Goal: Task Accomplishment & Management: Manage account settings

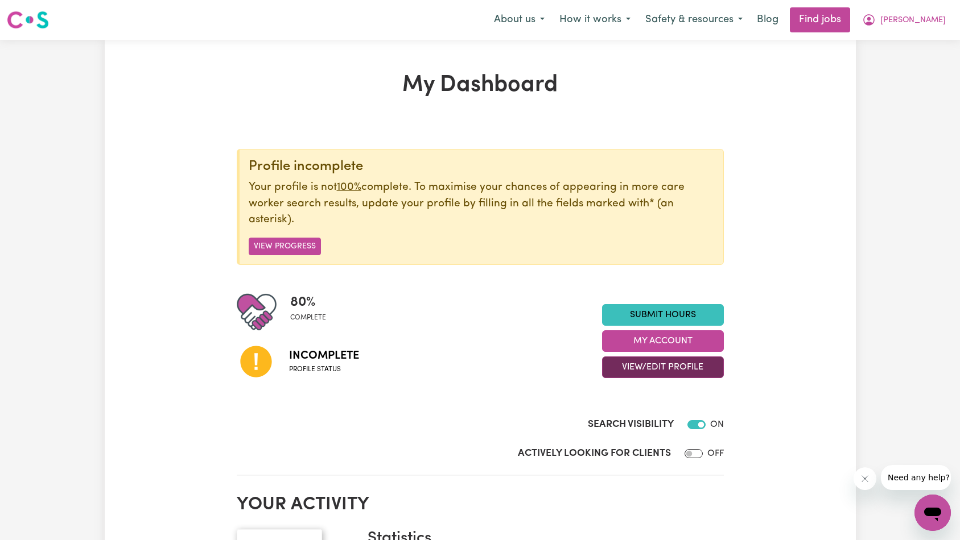
click at [618, 360] on button "View/Edit Profile" at bounding box center [663, 368] width 122 height 22
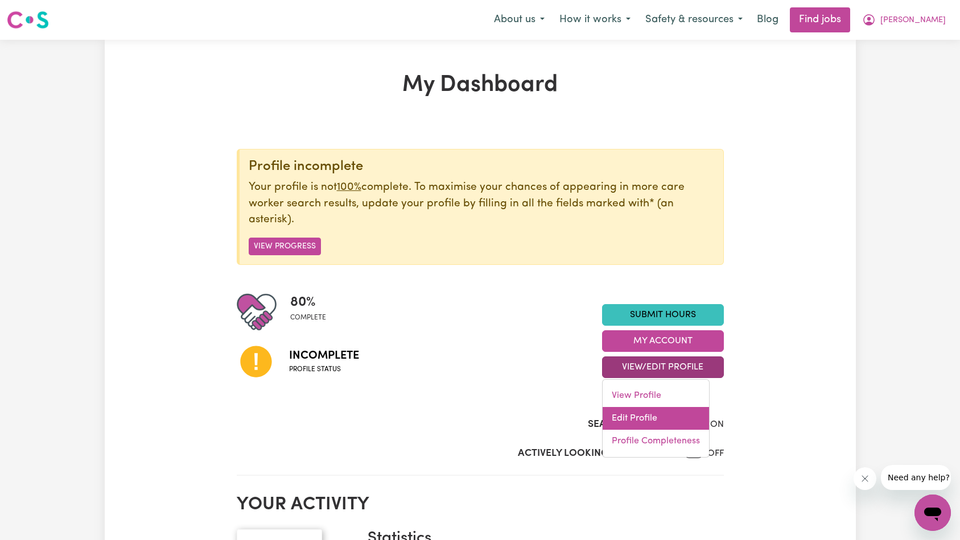
click at [641, 417] on link "Edit Profile" at bounding box center [655, 418] width 106 height 23
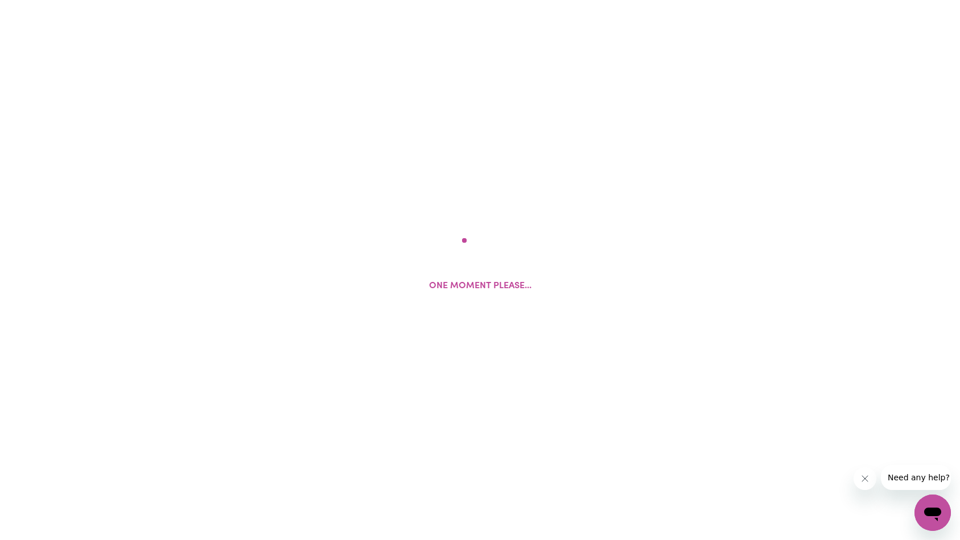
select select "[DEMOGRAPHIC_DATA]"
select select "Student Visa"
select select "Studying a healthcare related degree or qualification"
select select "38"
select select "48"
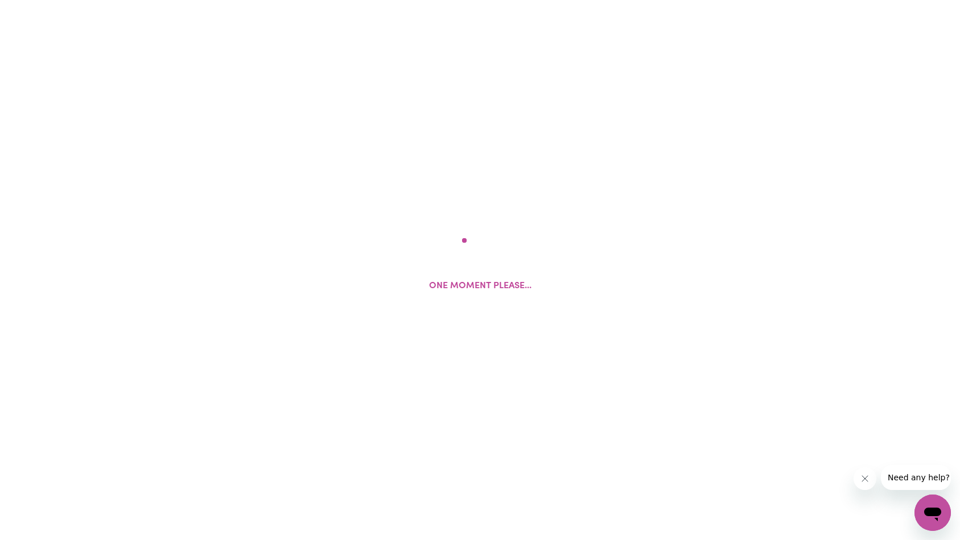
select select "60"
select select "65"
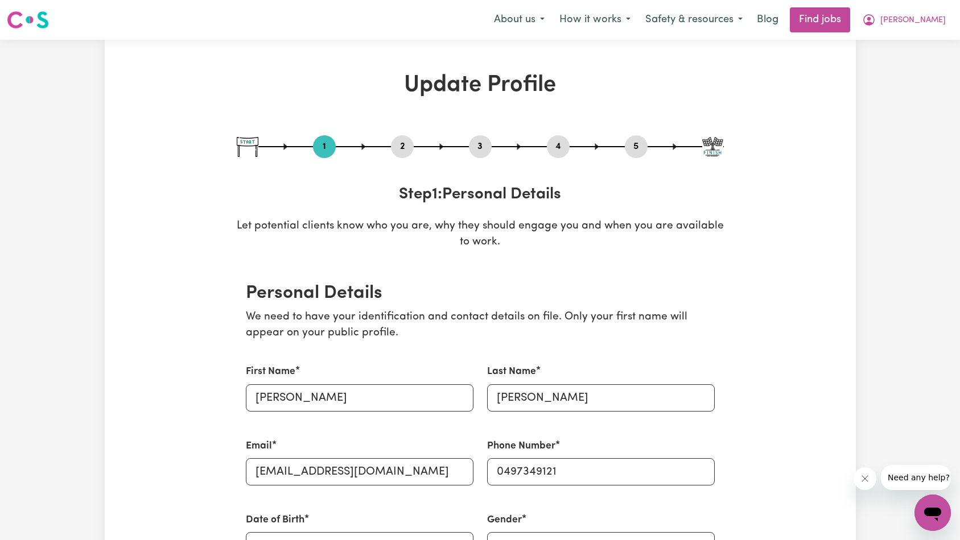
click at [405, 148] on button "2" at bounding box center [402, 146] width 23 height 15
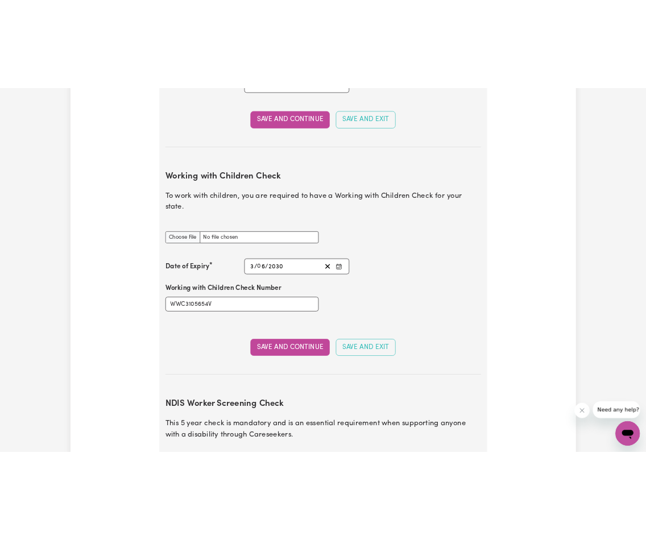
scroll to position [995, 0]
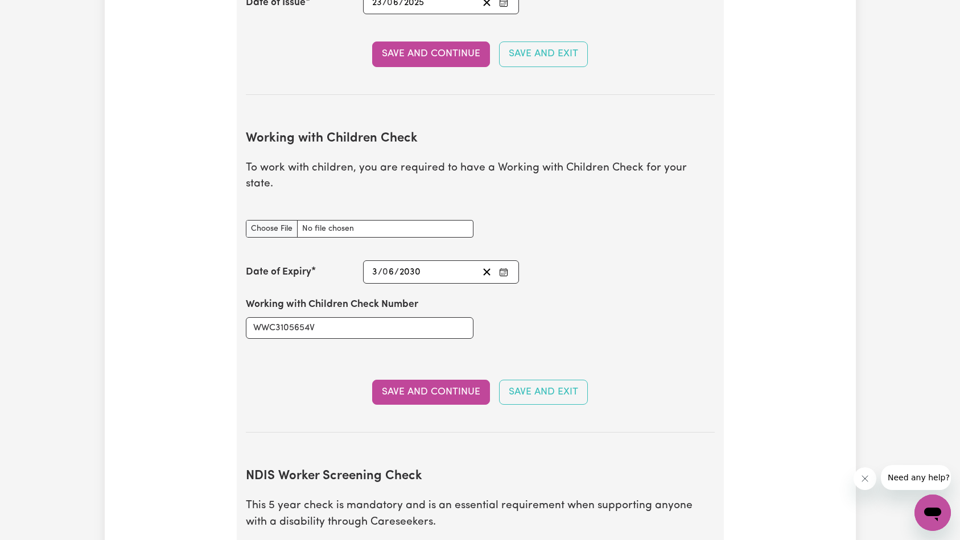
click at [605, 221] on div "Working with Children Check document" at bounding box center [480, 228] width 482 height 45
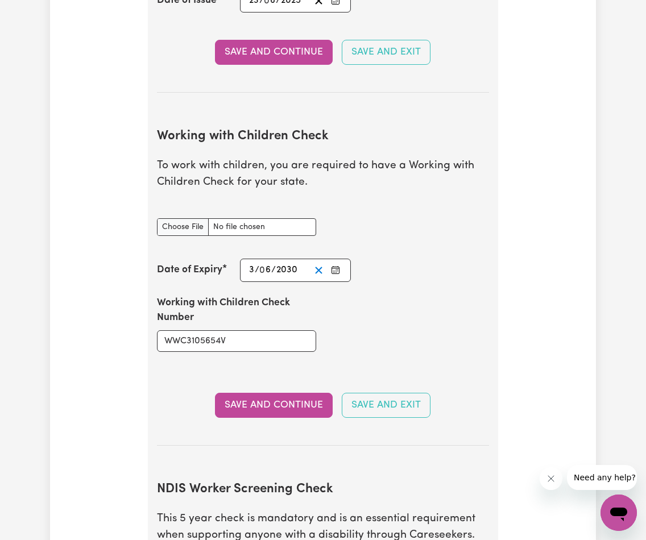
click at [320, 273] on icon "Clear date" at bounding box center [318, 270] width 11 height 11
click at [278, 341] on input "WWC3105654V" at bounding box center [236, 341] width 159 height 22
click at [295, 406] on button "Save and Continue" at bounding box center [274, 405] width 118 height 25
type input "2030-06-03"
type input "3"
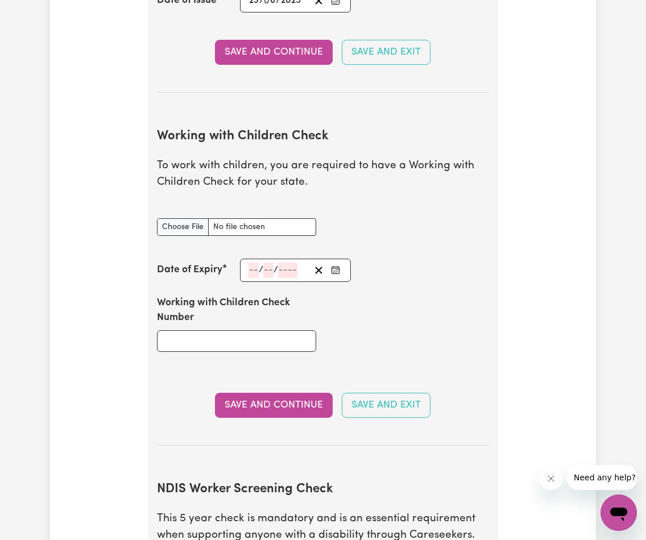
type input "6"
type input "2030"
type input "WWC3105654V"
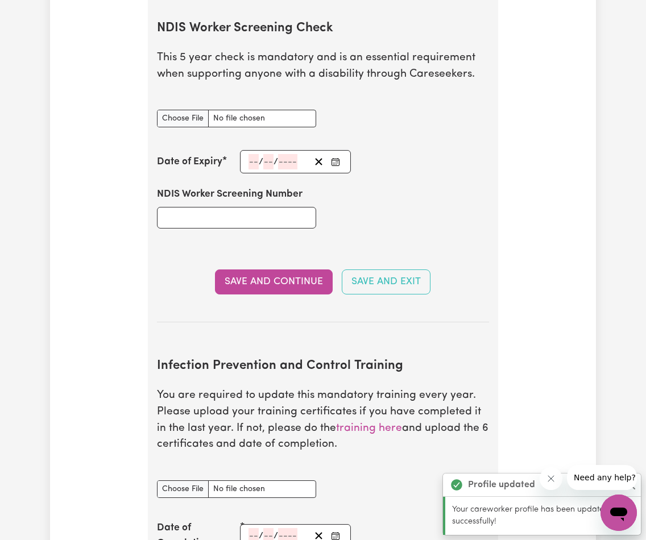
scroll to position [1460, 0]
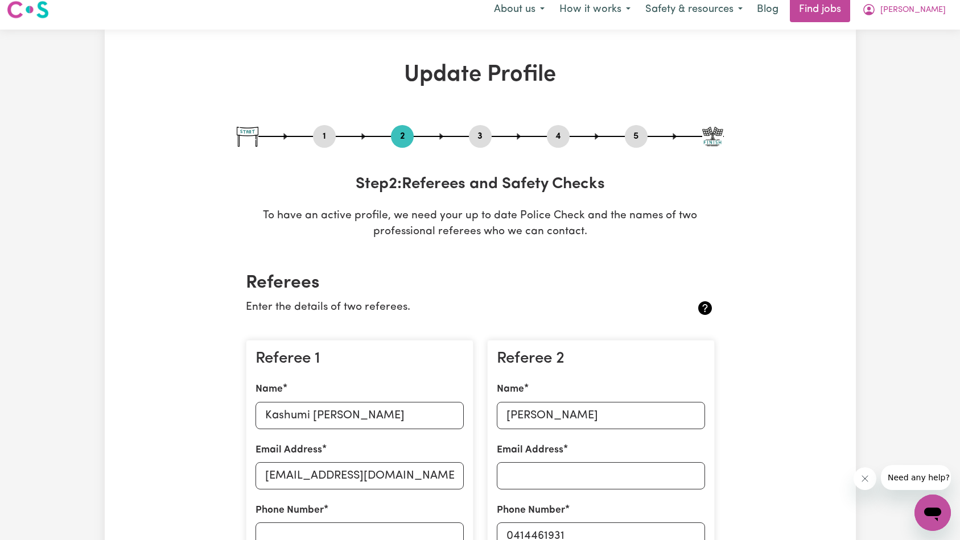
scroll to position [0, 0]
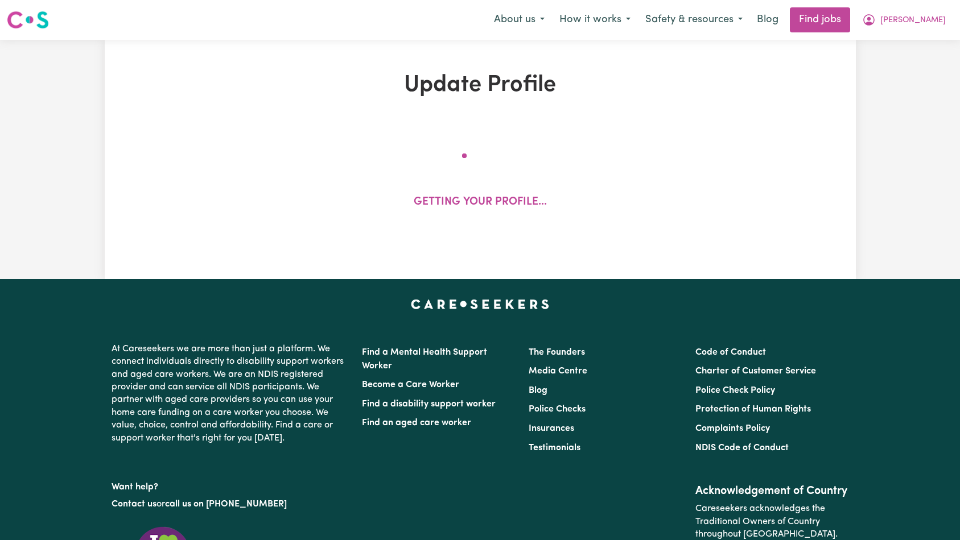
select select "[DEMOGRAPHIC_DATA]"
select select "Student Visa"
select select "Studying a healthcare related degree or qualification"
select select "38"
select select "48"
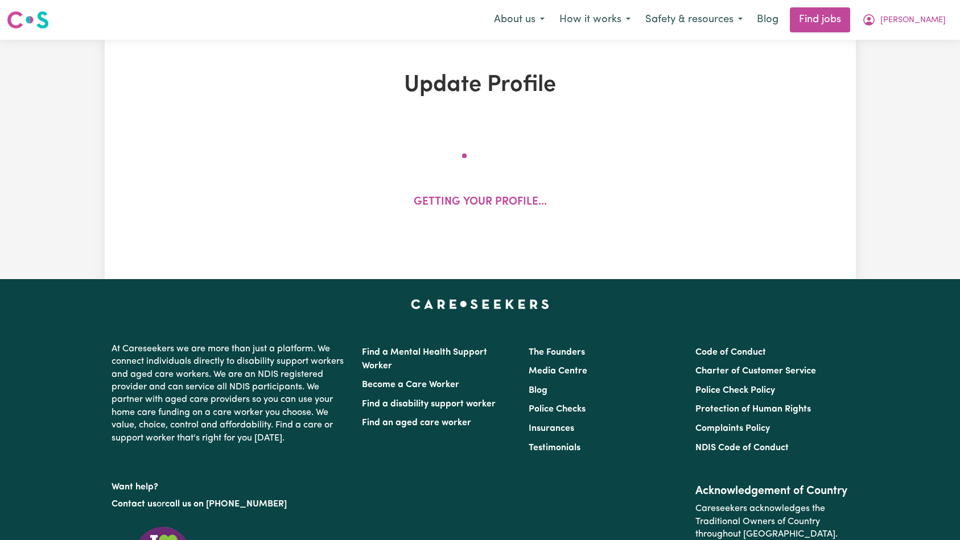
select select "60"
select select "65"
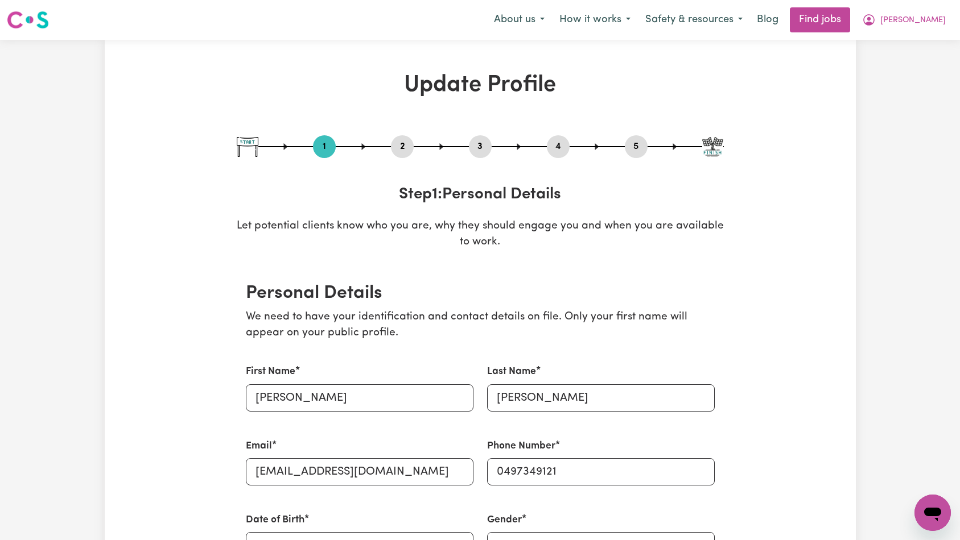
click at [404, 144] on button "2" at bounding box center [402, 146] width 23 height 15
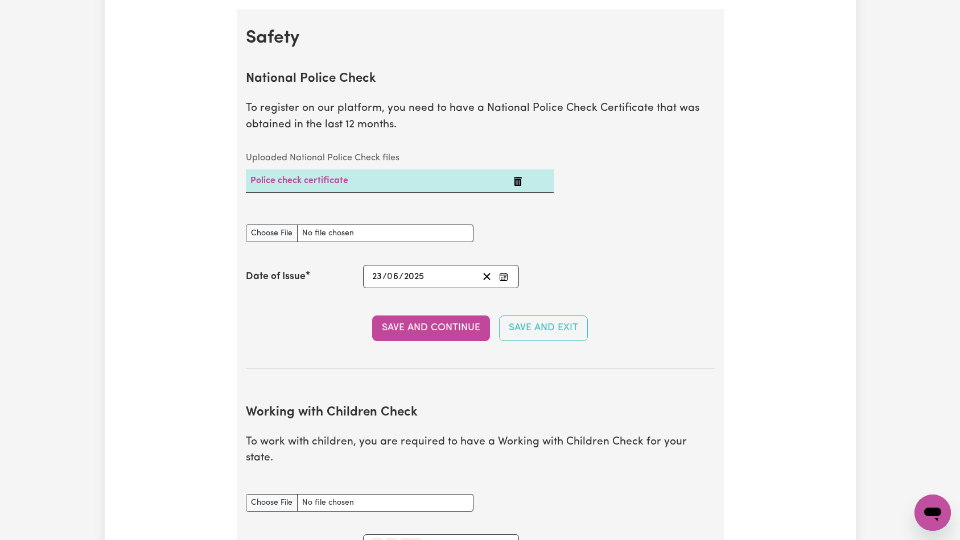
scroll to position [1035, 0]
